Goal: Task Accomplishment & Management: Use online tool/utility

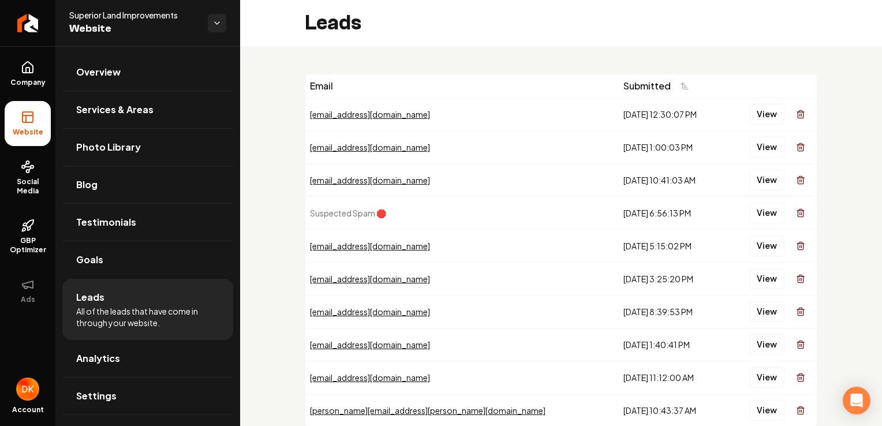
click at [859, 27] on div "Leads" at bounding box center [561, 23] width 642 height 46
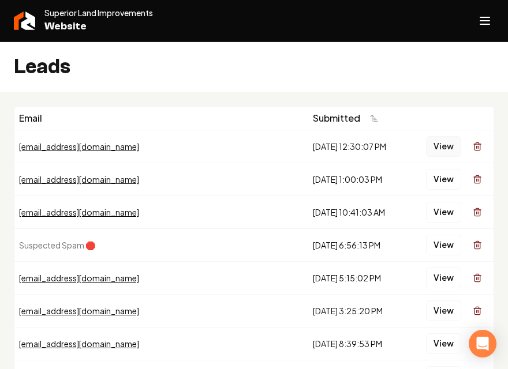
click at [436, 145] on button "View" at bounding box center [443, 146] width 35 height 21
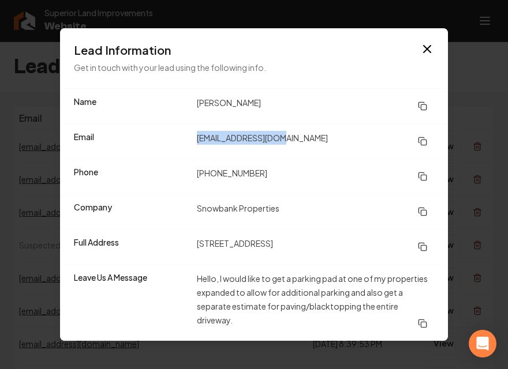
drag, startPoint x: 297, startPoint y: 141, endPoint x: 199, endPoint y: 140, distance: 98.7
click at [199, 140] on dd "daviddrys@gmail.com" at bounding box center [315, 141] width 237 height 21
copy dd "daviddrys@gmail.com"
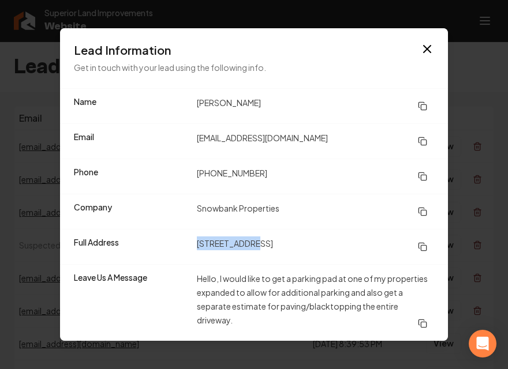
drag, startPoint x: 245, startPoint y: 244, endPoint x: 192, endPoint y: 240, distance: 53.3
click at [192, 240] on div "Full Address 1001 7th Ave Houghton, MI" at bounding box center [254, 246] width 388 height 35
copy div "1001 7th Ave"
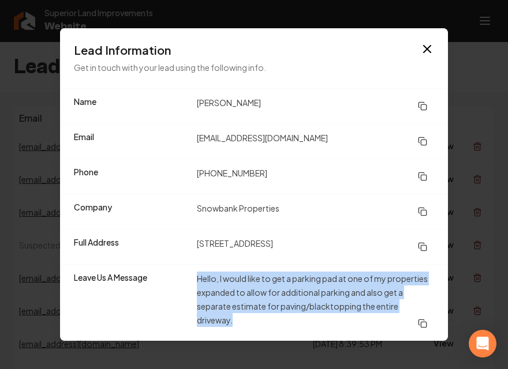
drag, startPoint x: 197, startPoint y: 281, endPoint x: 240, endPoint y: 318, distance: 56.9
click at [240, 318] on dd "Hello, I would like to get a parking pad at one of my properties expanded to al…" at bounding box center [315, 303] width 237 height 62
copy dd "Hello, I would like to get a parking pad at one of my properties expanded to al…"
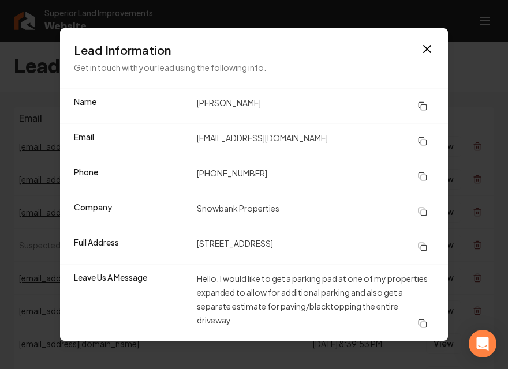
click at [315, 172] on dd "(301) 518-6851" at bounding box center [315, 176] width 237 height 21
click at [422, 47] on icon "button" at bounding box center [427, 49] width 14 height 14
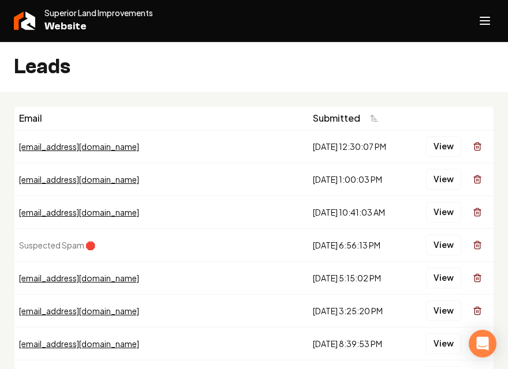
click at [30, 192] on td "lhembroff@hpts.us" at bounding box center [161, 179] width 294 height 33
click at [428, 210] on button "View" at bounding box center [443, 212] width 35 height 21
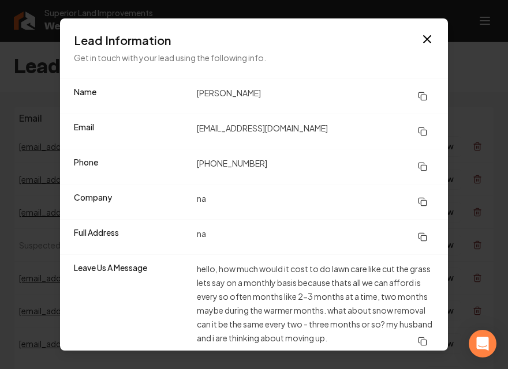
scroll to position [7, 0]
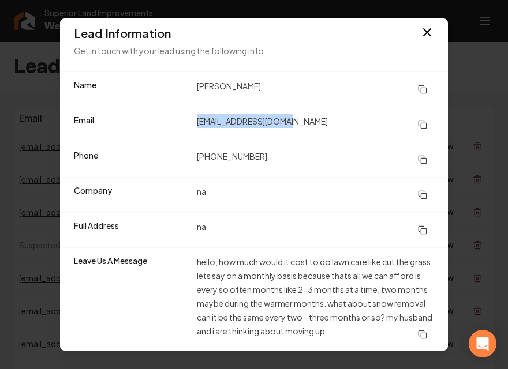
drag, startPoint x: 311, startPoint y: 118, endPoint x: 195, endPoint y: 124, distance: 115.6
click at [197, 124] on dd "[EMAIL_ADDRESS][DOMAIN_NAME]" at bounding box center [315, 124] width 237 height 21
copy dd "[EMAIL_ADDRESS][DOMAIN_NAME]"
click at [424, 32] on icon "button" at bounding box center [427, 32] width 7 height 7
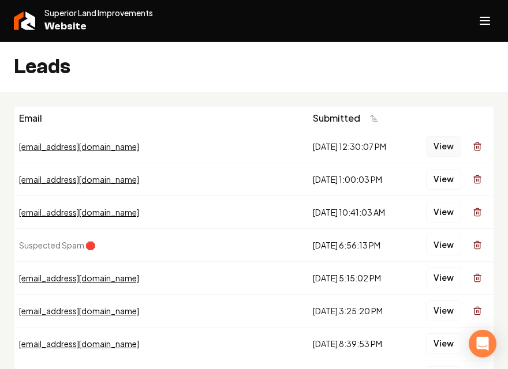
click at [439, 143] on button "View" at bounding box center [443, 146] width 35 height 21
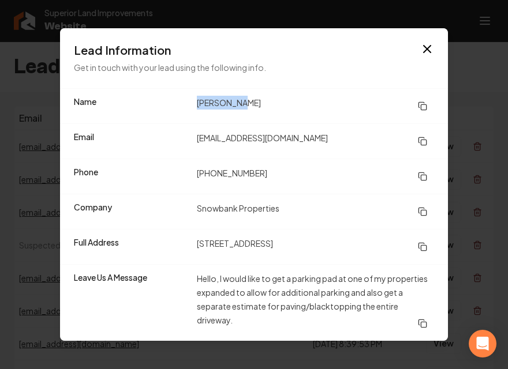
drag, startPoint x: 254, startPoint y: 100, endPoint x: 193, endPoint y: 104, distance: 60.8
click at [193, 104] on div "Name David Drys" at bounding box center [254, 106] width 388 height 35
copy dd "David Drys"
click at [307, 135] on dd "daviddrys@gmail.com" at bounding box center [315, 141] width 237 height 21
drag, startPoint x: 286, startPoint y: 143, endPoint x: 196, endPoint y: 144, distance: 90.1
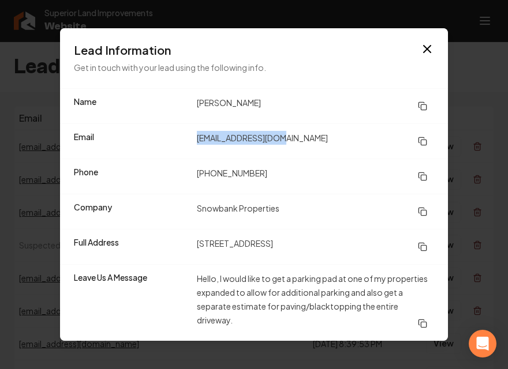
click at [197, 144] on dd "daviddrys@gmail.com" at bounding box center [315, 141] width 237 height 21
copy dd "daviddrys@gmail.com"
click at [229, 178] on dd "(301) 518-6851" at bounding box center [315, 176] width 237 height 21
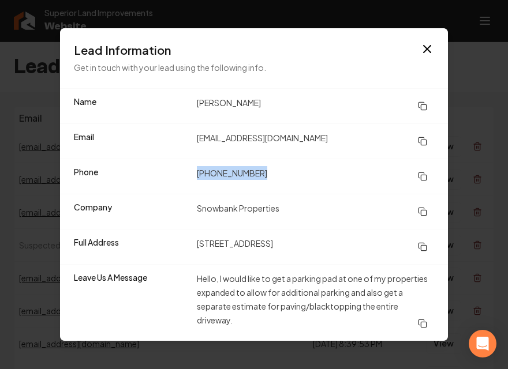
drag, startPoint x: 263, startPoint y: 173, endPoint x: 194, endPoint y: 182, distance: 69.4
click at [194, 182] on div "Phone (301) 518-6851" at bounding box center [254, 176] width 388 height 35
copy dd "(301) 518-6851"
drag, startPoint x: 294, startPoint y: 276, endPoint x: 339, endPoint y: 278, distance: 45.6
click at [339, 278] on dd "Hello, I would like to get a parking pad at one of my properties expanded to al…" at bounding box center [315, 303] width 237 height 62
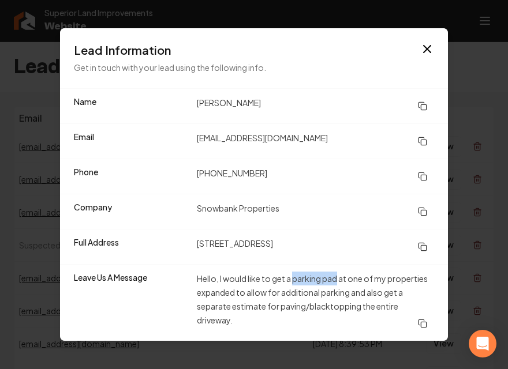
copy dd "parking pad"
click at [427, 48] on icon "button" at bounding box center [427, 49] width 14 height 14
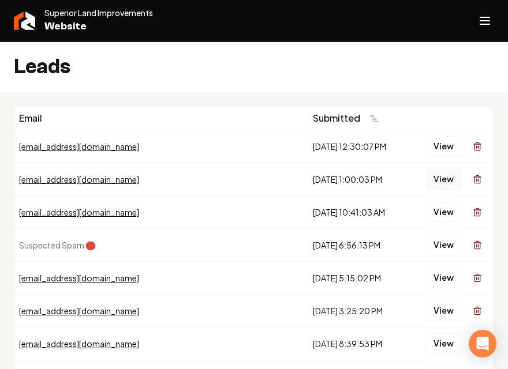
click at [436, 177] on button "View" at bounding box center [443, 179] width 35 height 21
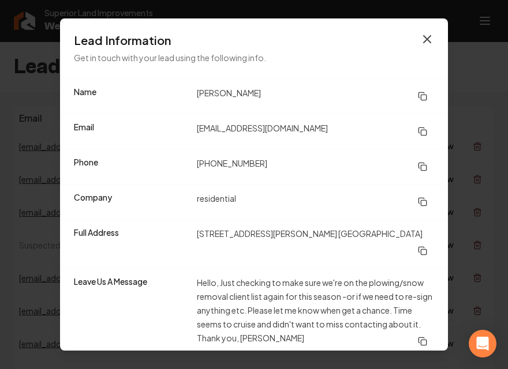
click at [425, 41] on icon "button" at bounding box center [427, 39] width 7 height 7
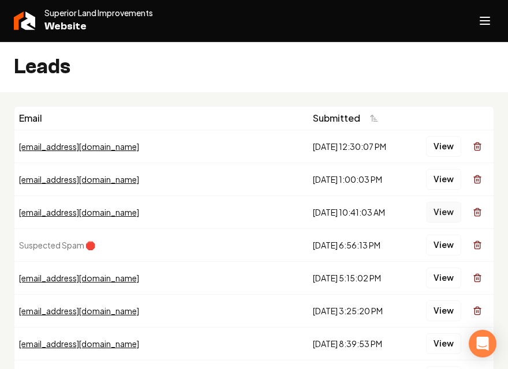
click at [438, 212] on button "View" at bounding box center [443, 212] width 35 height 21
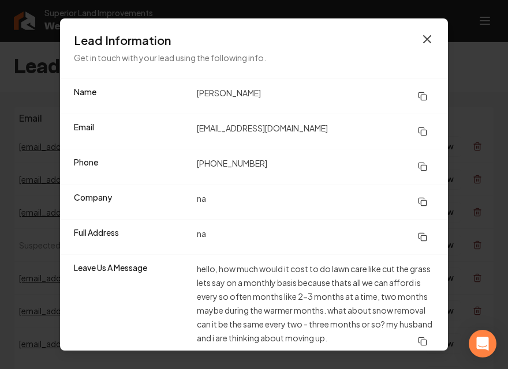
click at [420, 32] on icon "button" at bounding box center [427, 39] width 14 height 14
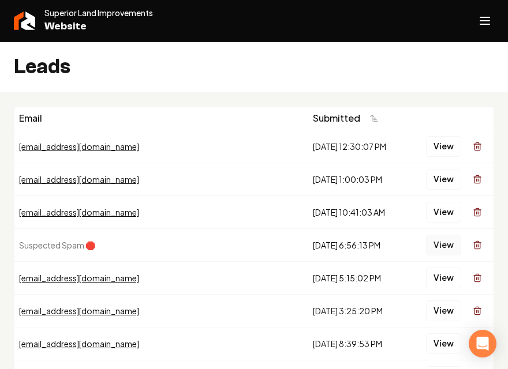
click at [443, 245] on button "View" at bounding box center [443, 245] width 35 height 21
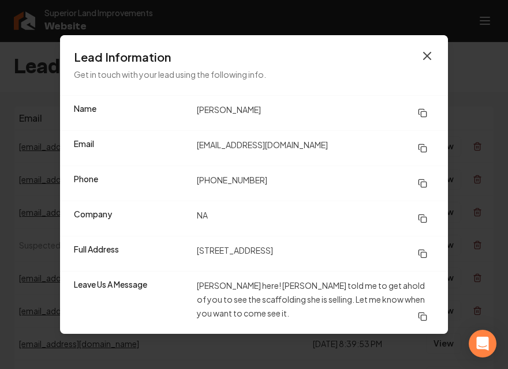
click at [429, 57] on icon "button" at bounding box center [427, 56] width 14 height 14
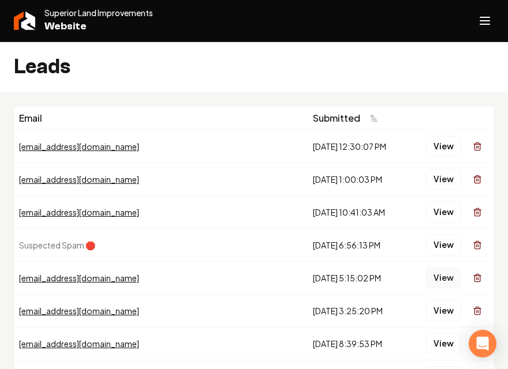
click at [434, 279] on button "View" at bounding box center [443, 278] width 35 height 21
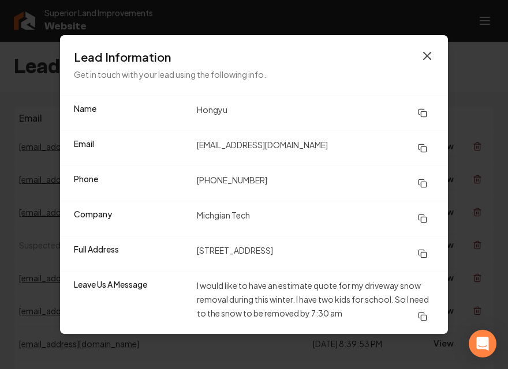
click at [430, 51] on icon "button" at bounding box center [427, 56] width 14 height 14
